Goal: Check status: Check status

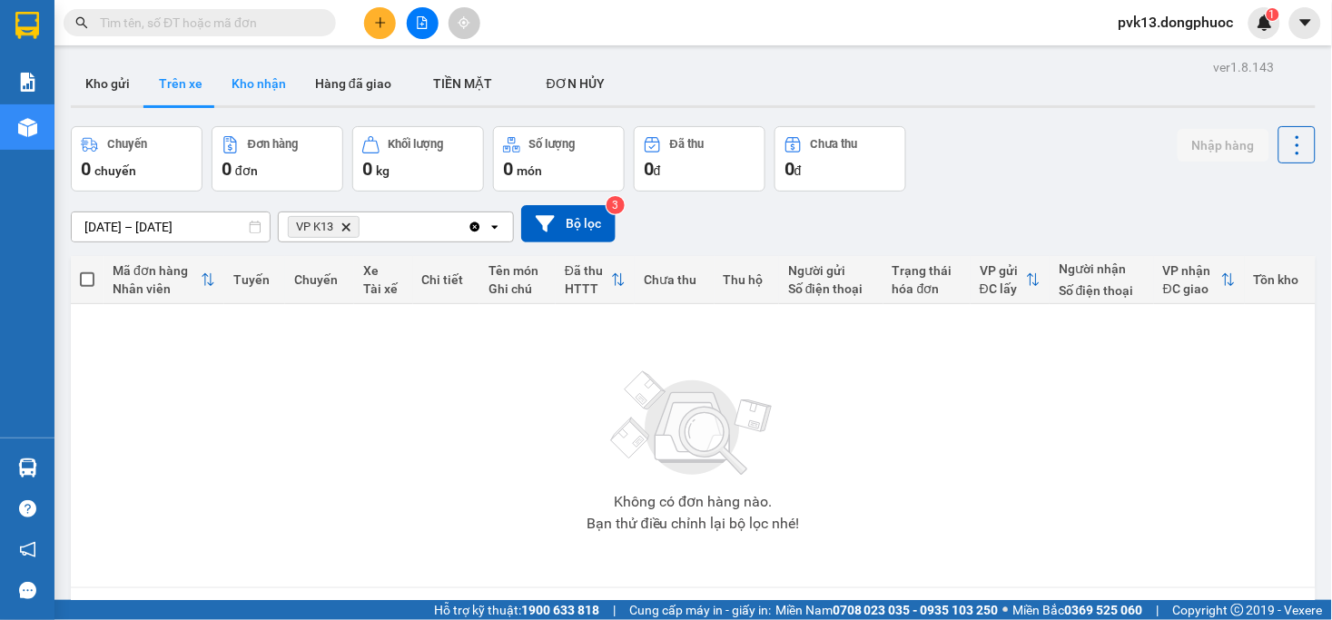
drag, startPoint x: 223, startPoint y: 84, endPoint x: 207, endPoint y: 91, distance: 17.5
click at [223, 85] on button "Kho nhận" at bounding box center [259, 84] width 84 height 44
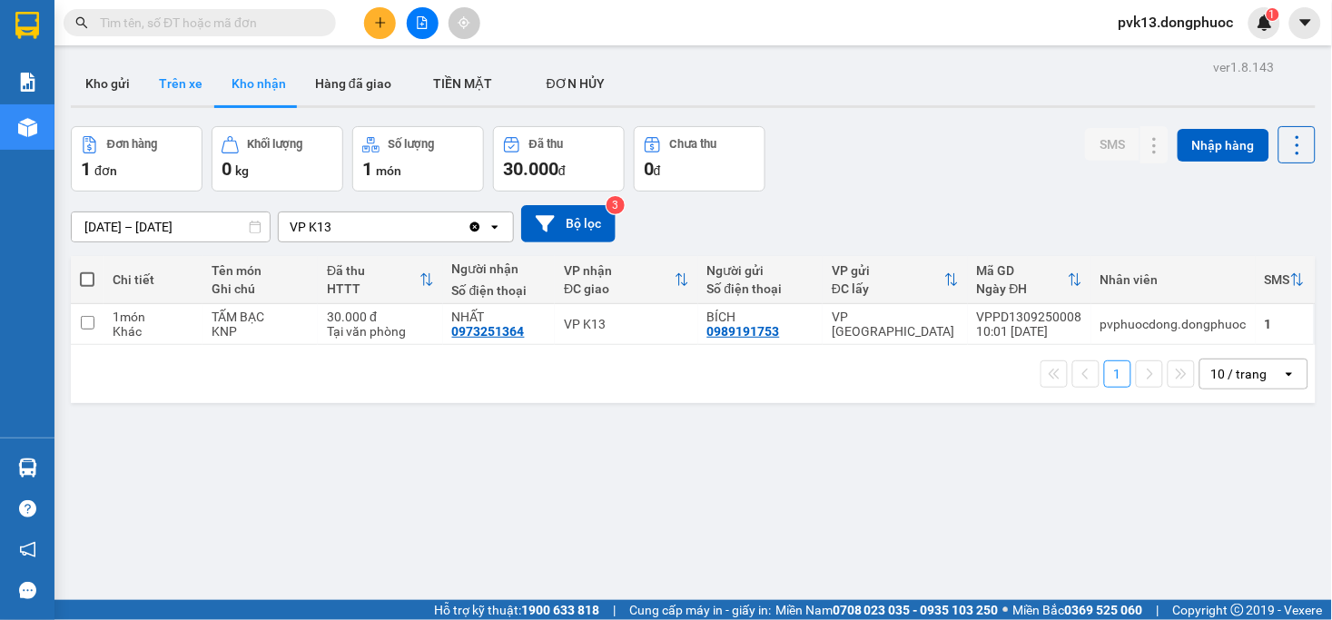
click at [167, 92] on button "Trên xe" at bounding box center [180, 84] width 73 height 44
type input "[DATE] – [DATE]"
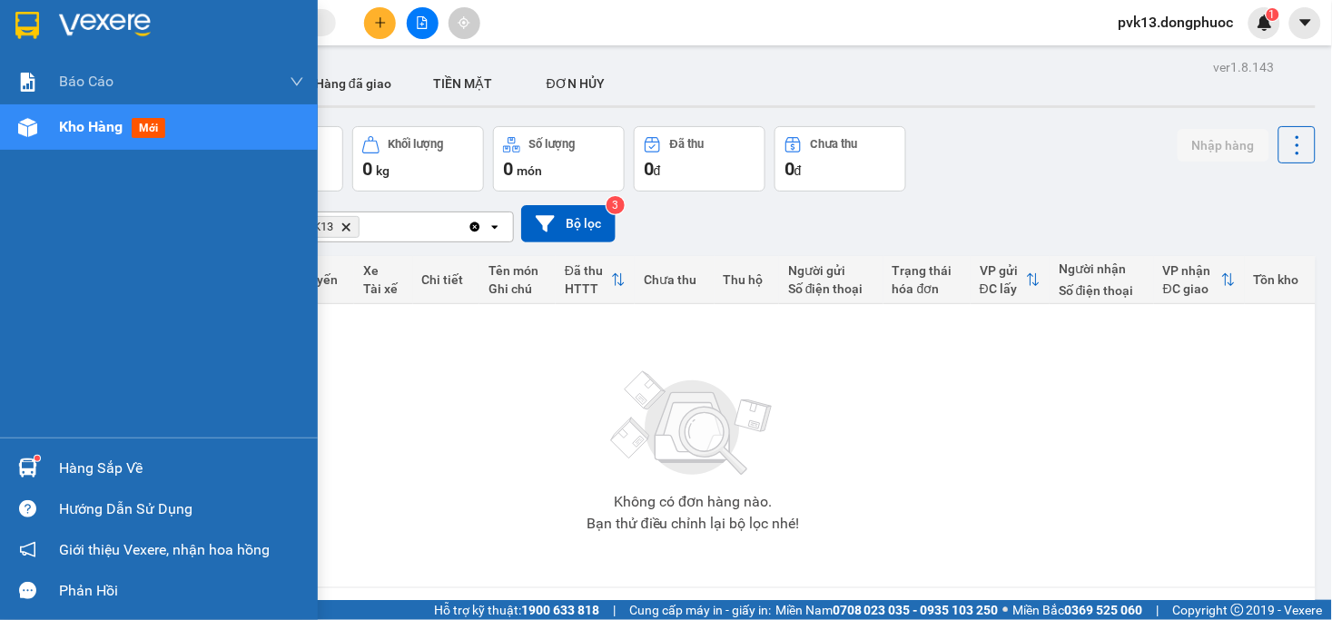
click at [33, 466] on img at bounding box center [27, 468] width 19 height 19
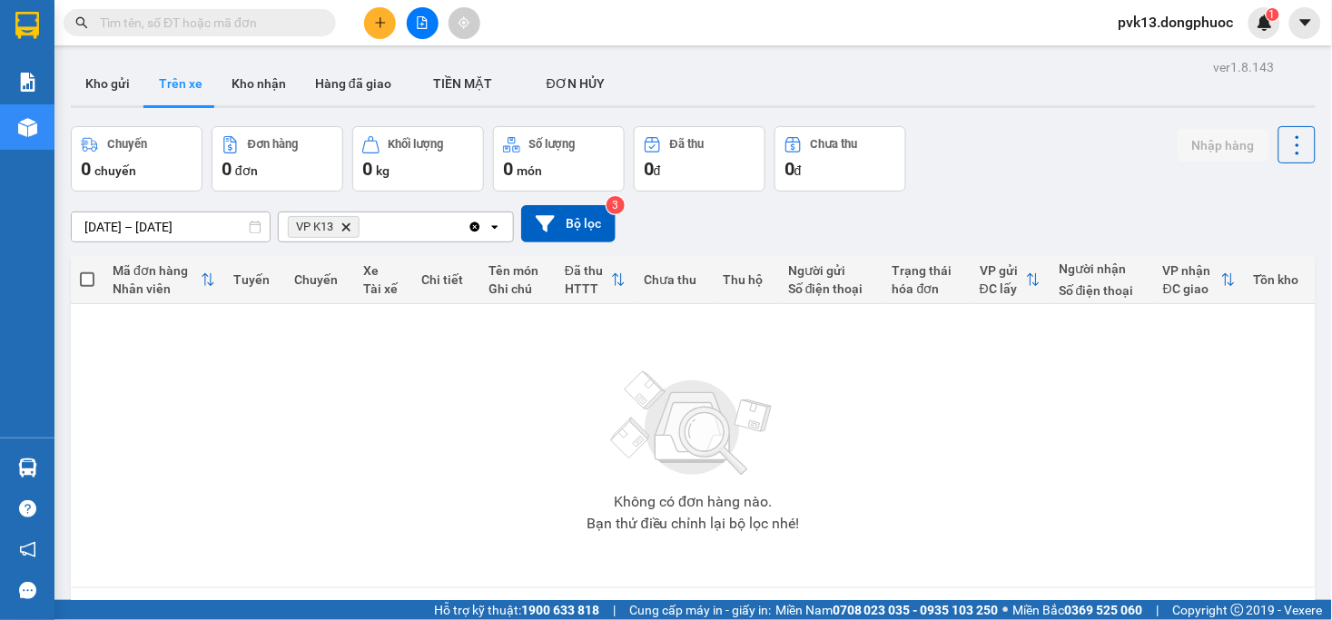
click at [1079, 432] on section "Kết quả tìm kiếm ( 2 ) Bộ lọc Mã ĐH Trạng thái Món hàng Tổng cước Chưa cước Nhã…" at bounding box center [666, 310] width 1332 height 620
click at [240, 79] on button "Kho nhận" at bounding box center [259, 84] width 84 height 44
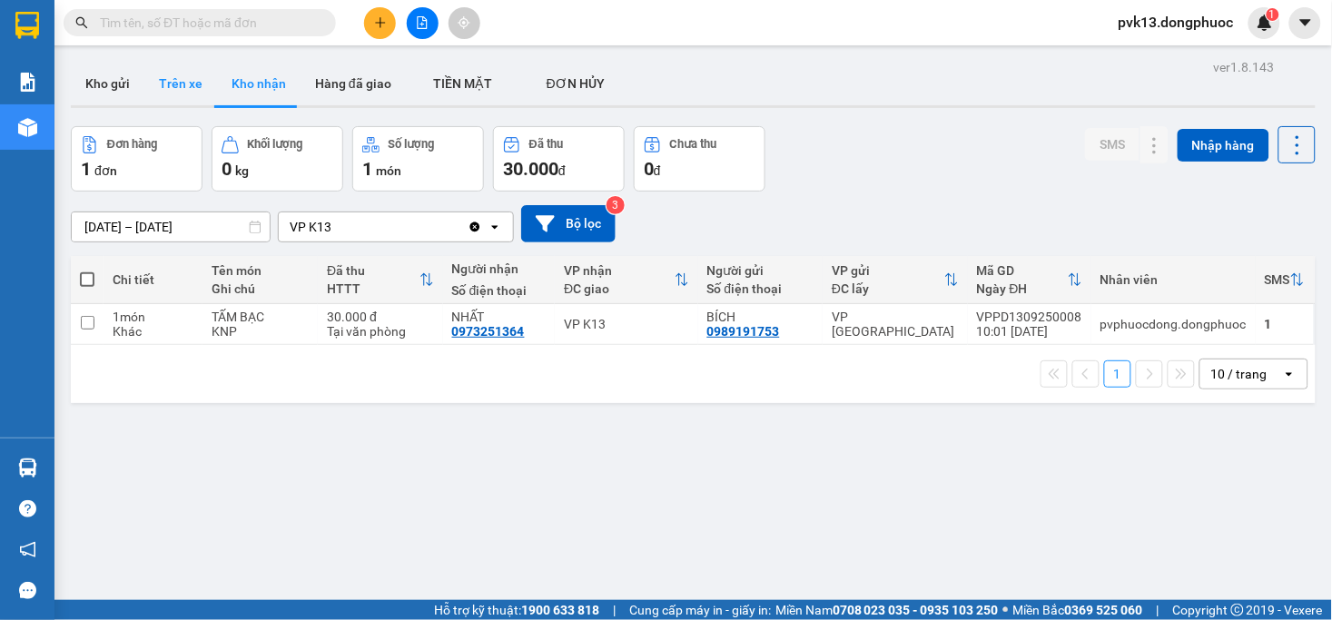
click at [183, 70] on button "Trên xe" at bounding box center [180, 84] width 73 height 44
type input "[DATE] – [DATE]"
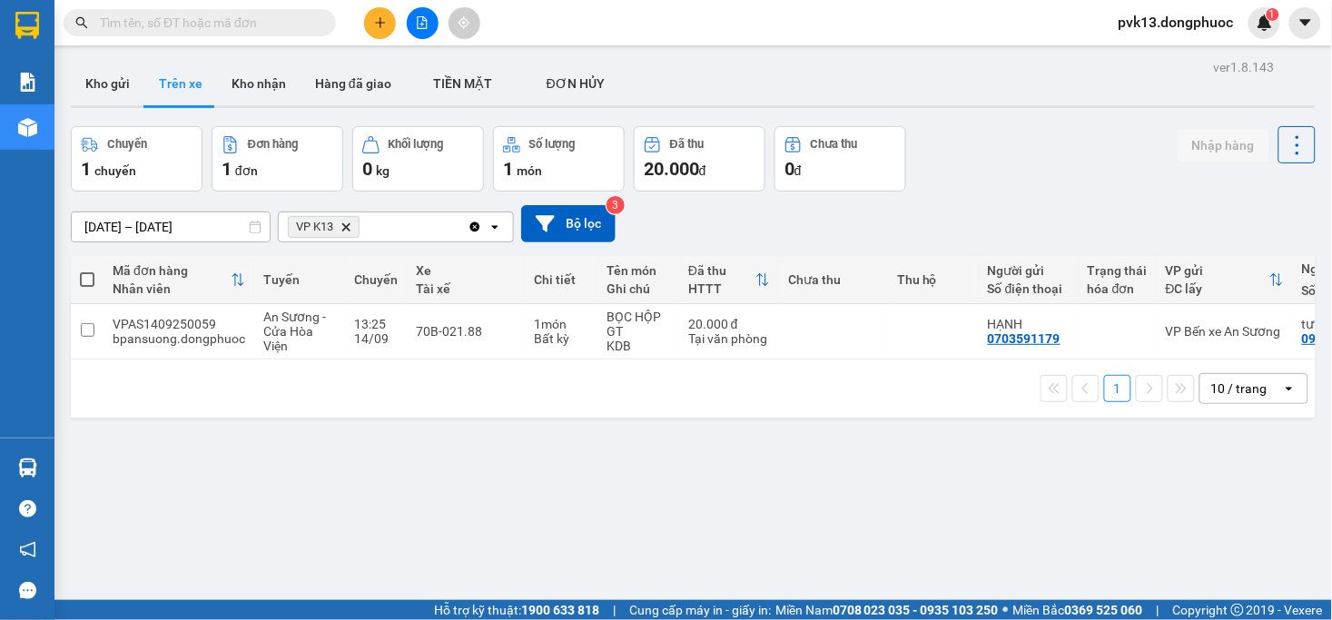
scroll to position [84, 0]
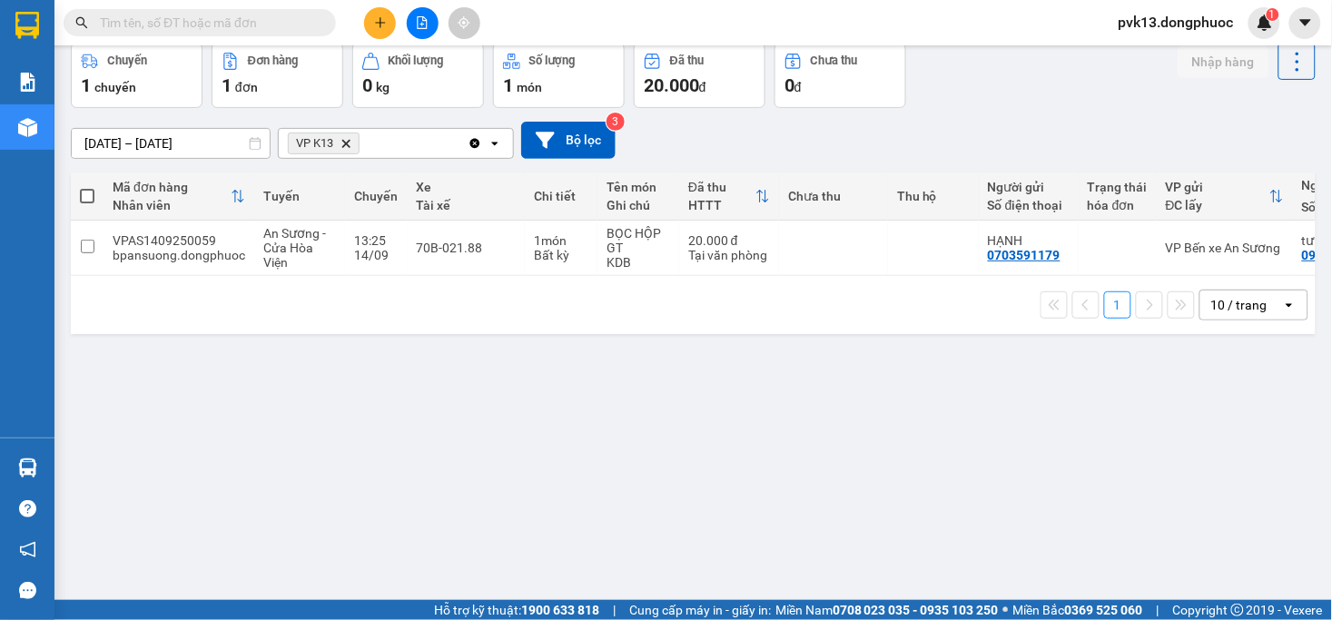
drag, startPoint x: 407, startPoint y: 367, endPoint x: 545, endPoint y: 375, distance: 138.3
click at [545, 375] on div "ver 1.8.143 Kho gửi Trên xe Kho nhận Hàng đã giao TIỀN MẶT ĐƠN HỦY Chuyến 1 c…" at bounding box center [694, 281] width 1260 height 620
